Goal: Find specific page/section: Find specific page/section

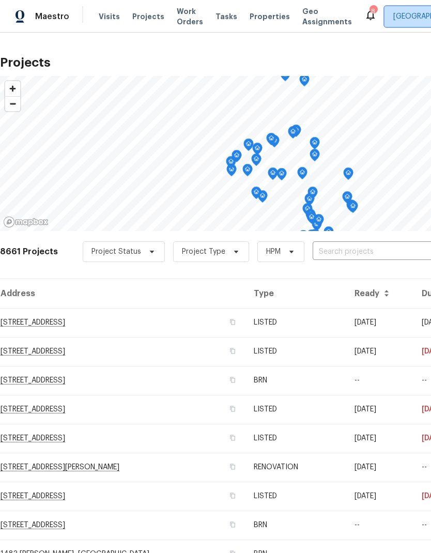
click at [398, 12] on span "[GEOGRAPHIC_DATA]" at bounding box center [428, 16] width 71 height 10
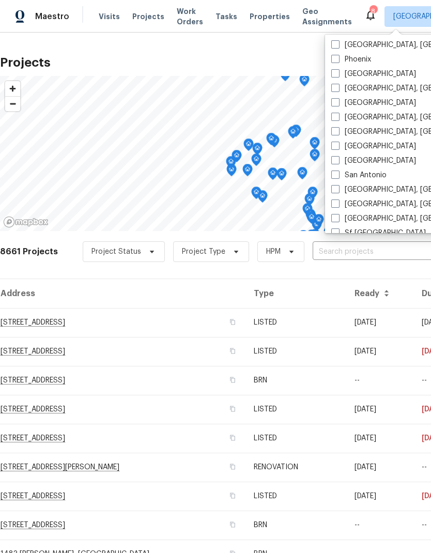
scroll to position [624, 0]
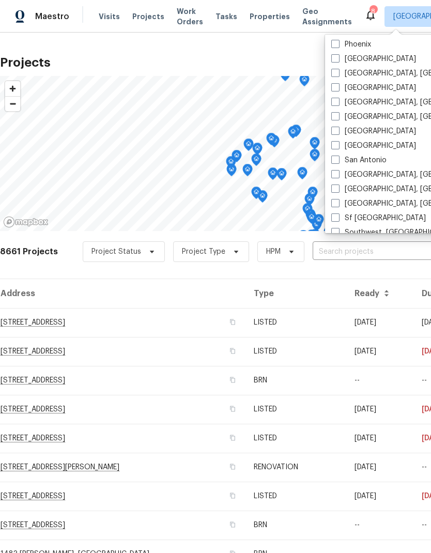
click at [340, 173] on label "[GEOGRAPHIC_DATA], [GEOGRAPHIC_DATA]" at bounding box center [411, 174] width 160 height 10
click at [338, 173] on input "[GEOGRAPHIC_DATA], [GEOGRAPHIC_DATA]" at bounding box center [334, 172] width 7 height 7
checkbox input "true"
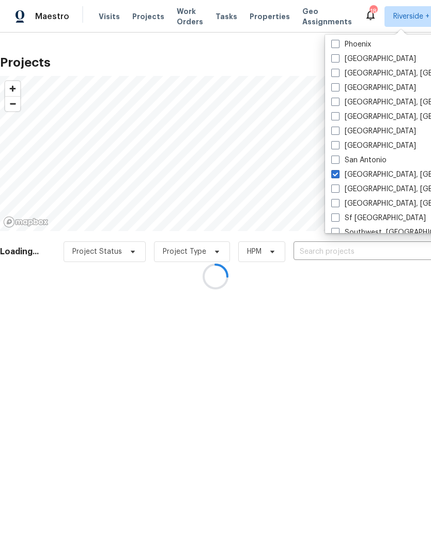
click at [338, 311] on div at bounding box center [215, 276] width 431 height 553
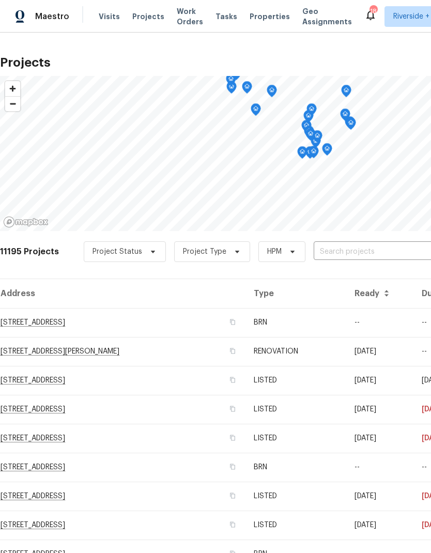
click at [366, 250] on input "text" at bounding box center [373, 252] width 118 height 16
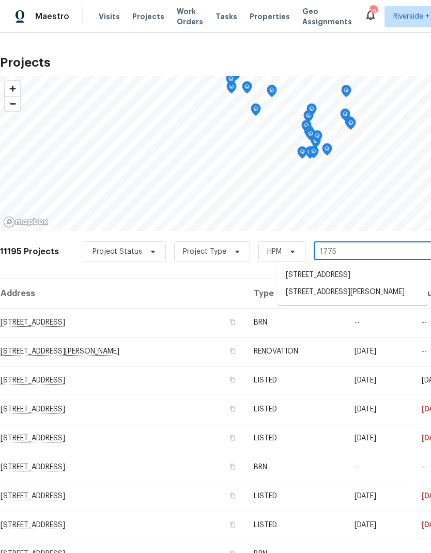
type input "17759"
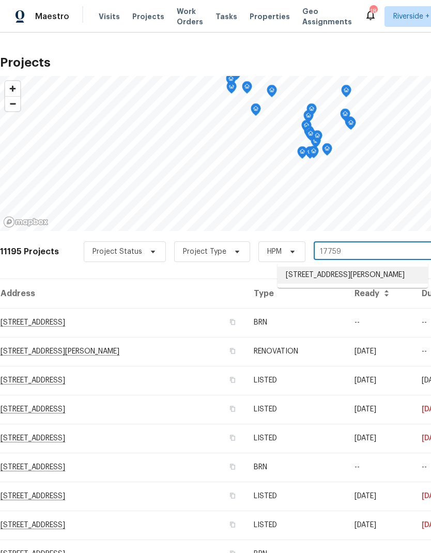
click at [383, 279] on li "[STREET_ADDRESS][PERSON_NAME]" at bounding box center [352, 275] width 150 height 17
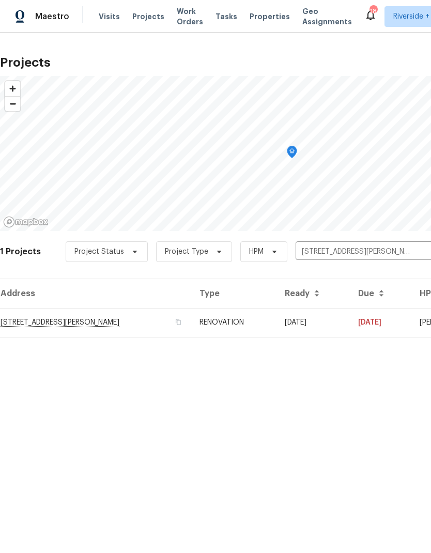
click at [411, 326] on td "[DATE]" at bounding box center [380, 322] width 61 height 29
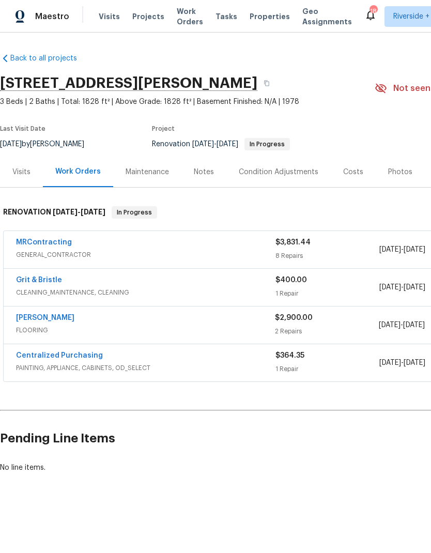
click at [41, 251] on span "GENERAL_CONTRACTOR" at bounding box center [145, 255] width 259 height 10
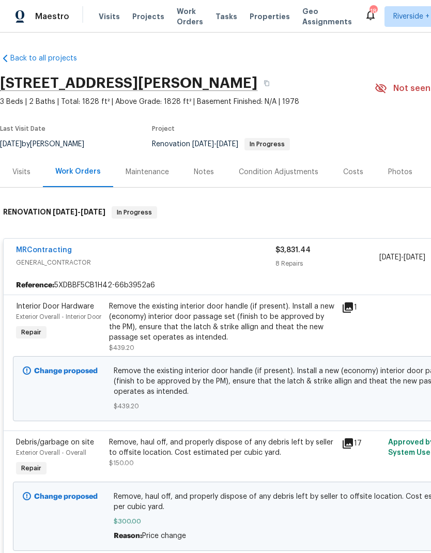
click at [36, 250] on link "MRContracting" at bounding box center [44, 249] width 56 height 7
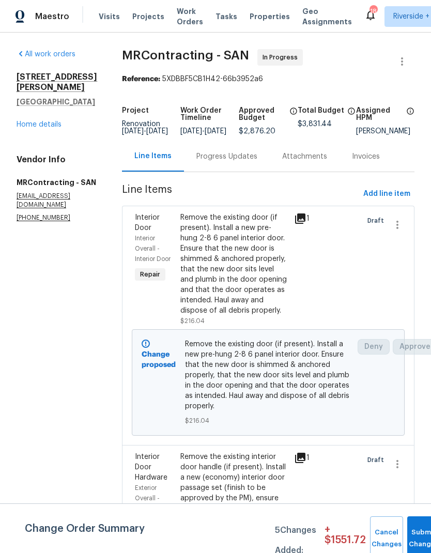
click at [29, 128] on link "Home details" at bounding box center [39, 124] width 45 height 7
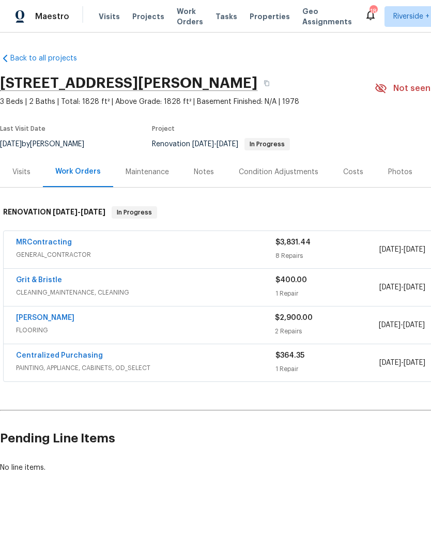
click at [350, 176] on div "Costs" at bounding box center [353, 172] width 20 height 10
